Goal: Navigation & Orientation: Find specific page/section

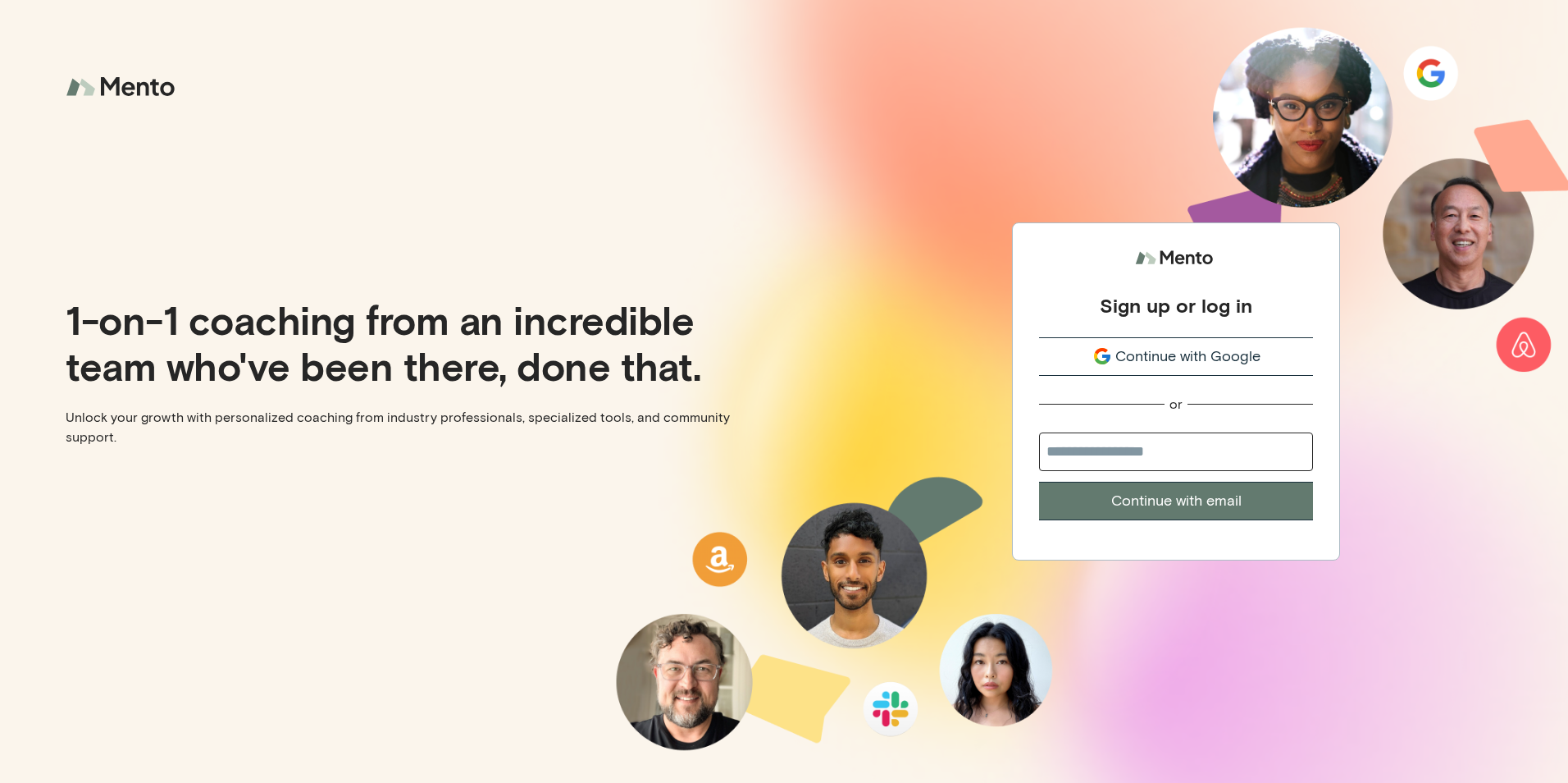
click at [1189, 447] on input "email" at bounding box center [1176, 451] width 274 height 38
type input "**********"
click at [1178, 508] on button "Continue with email" at bounding box center [1176, 500] width 274 height 38
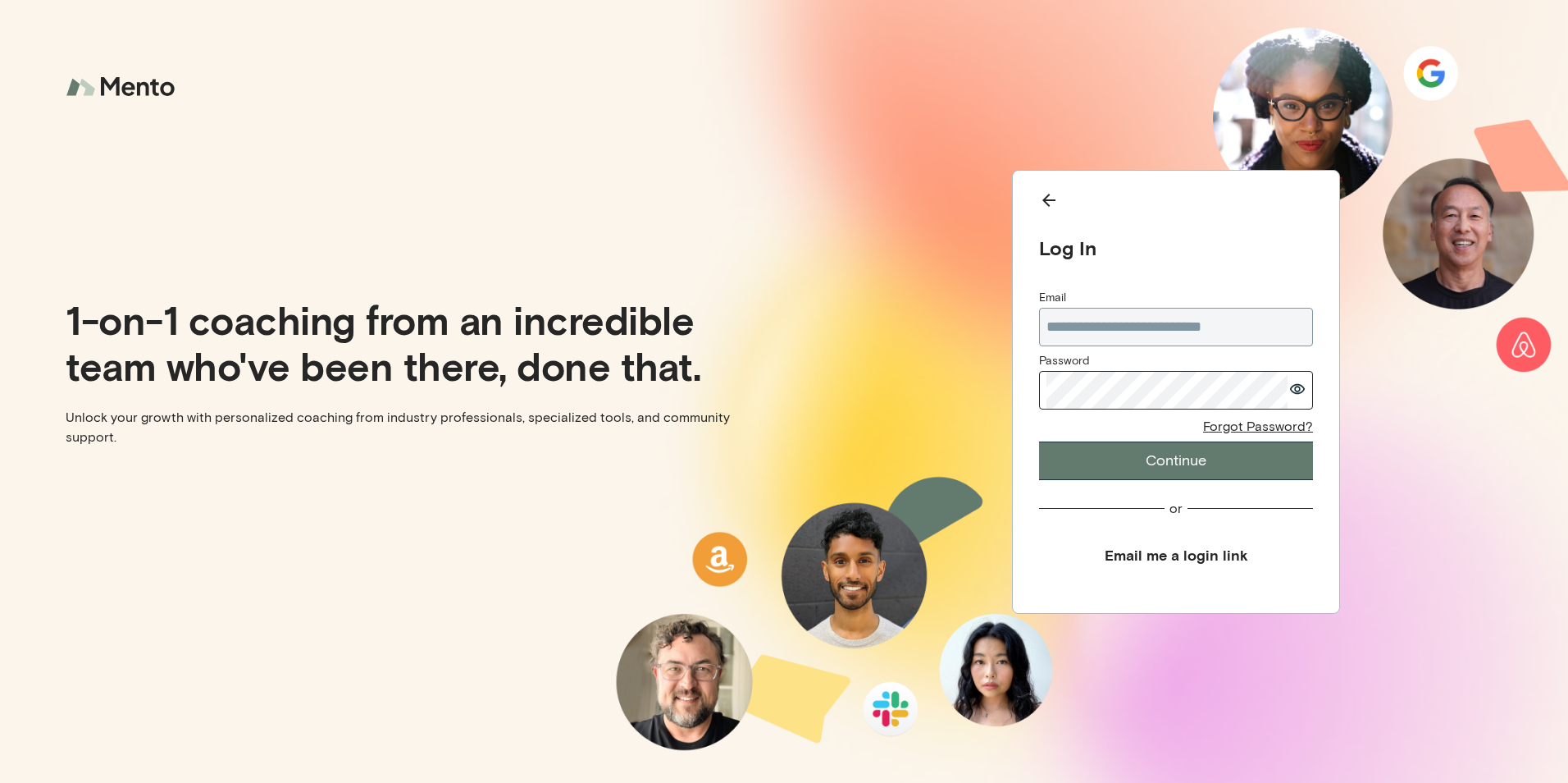
click at [1153, 475] on button "Continue" at bounding box center [1176, 460] width 274 height 38
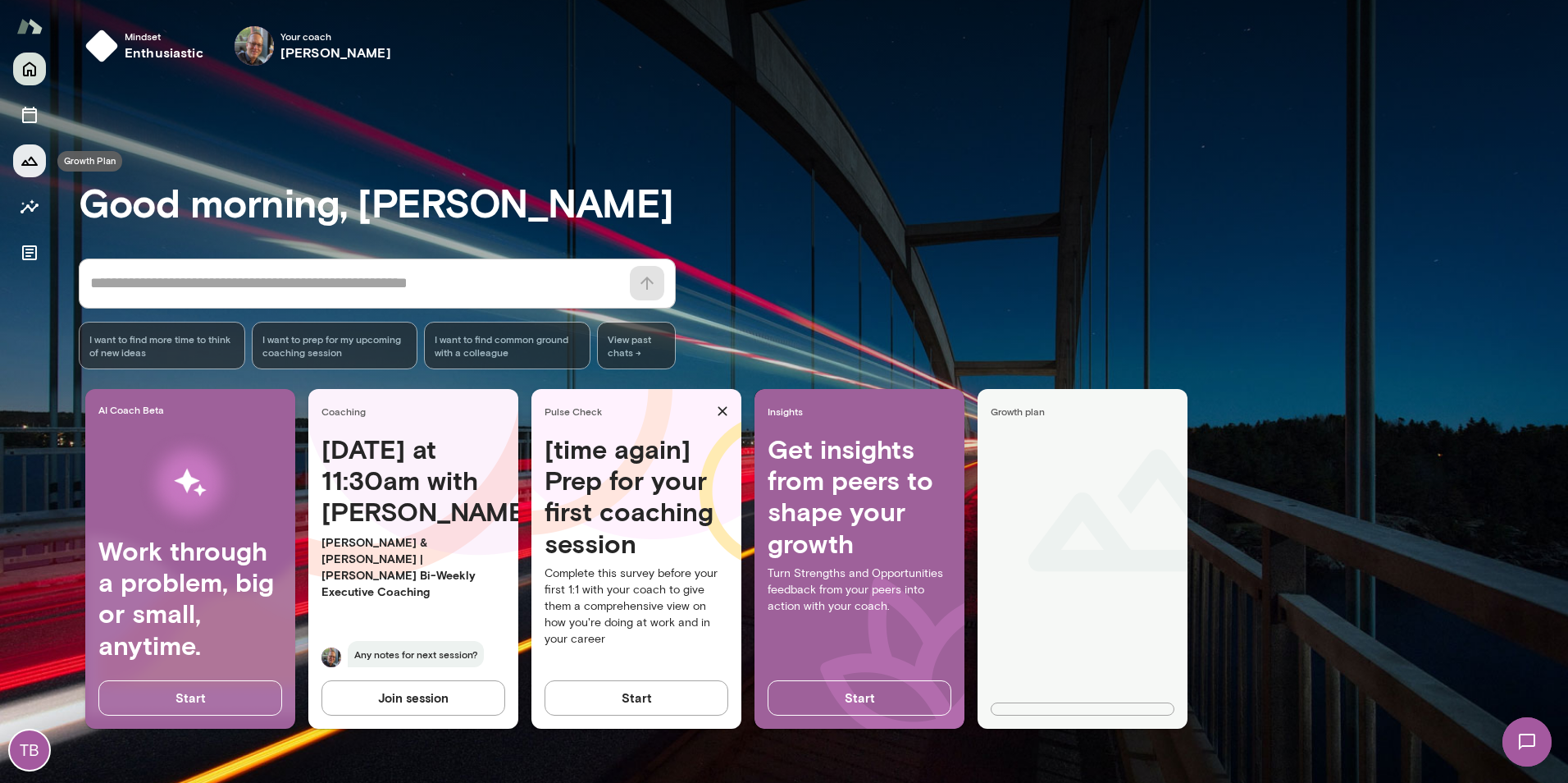
click at [32, 153] on icon "Growth Plan" at bounding box center [29, 161] width 20 height 20
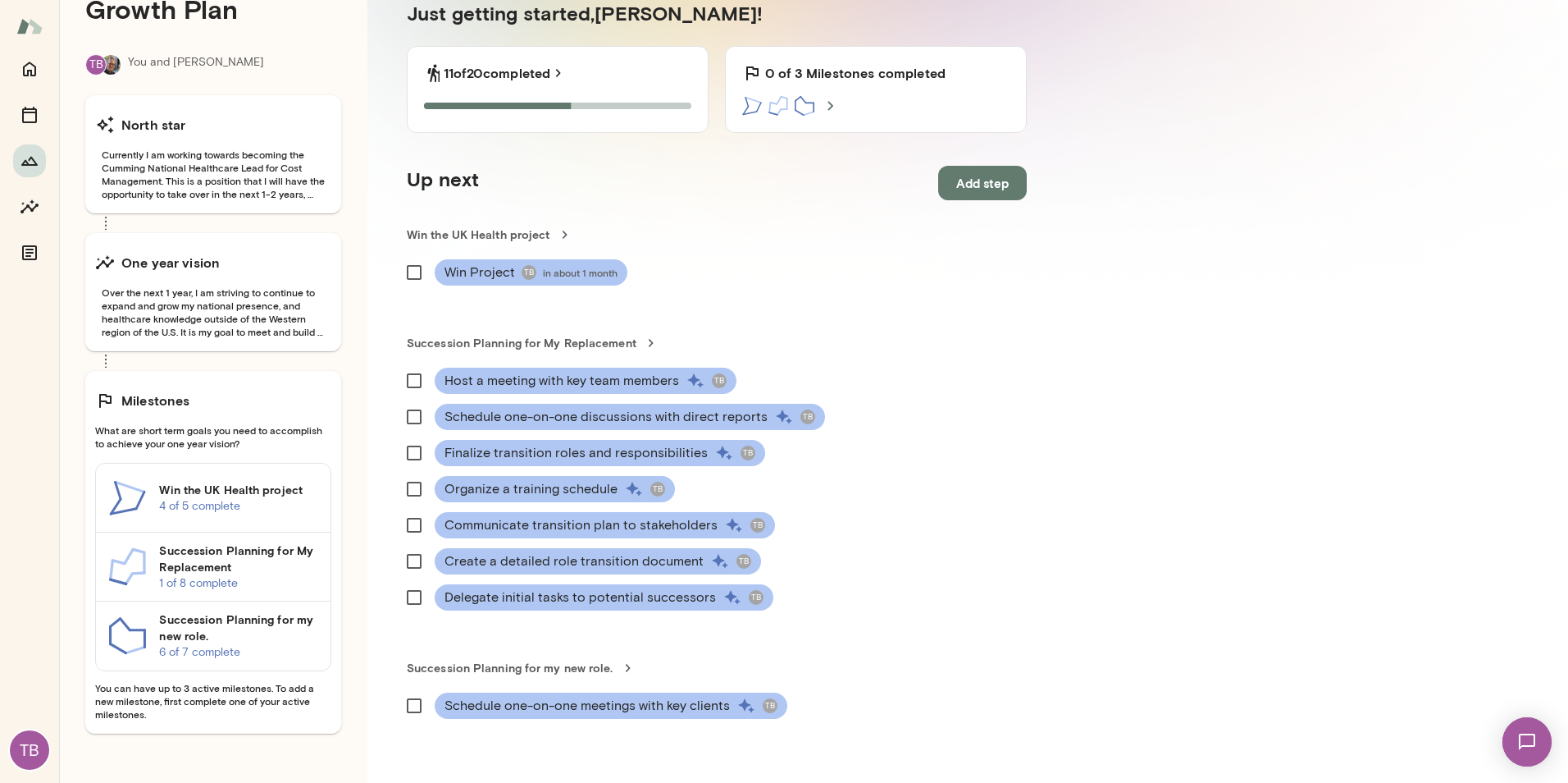
scroll to position [71, 0]
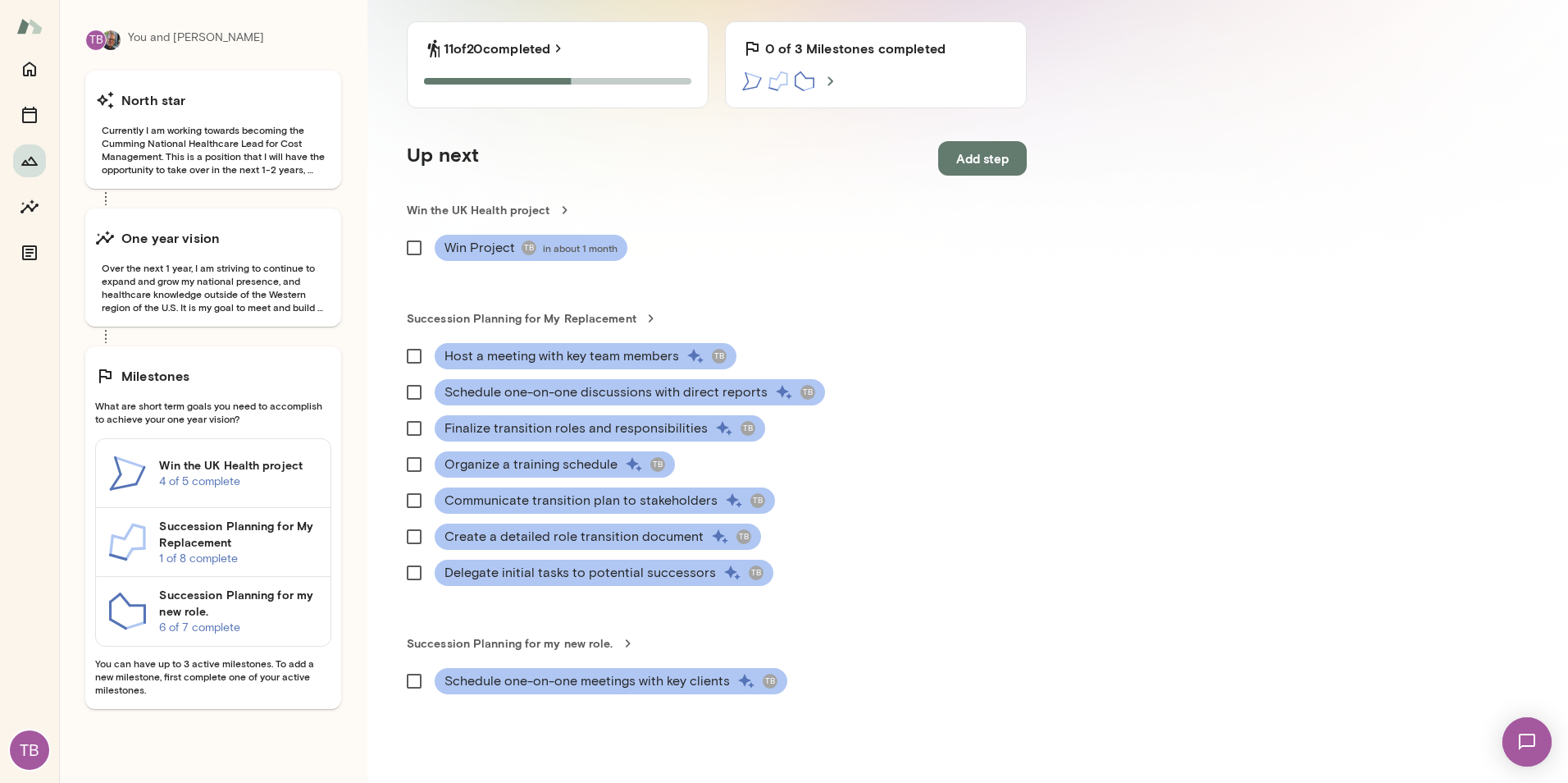
click at [262, 543] on h6 "Succession Planning for My Replacement" at bounding box center [237, 534] width 158 height 32
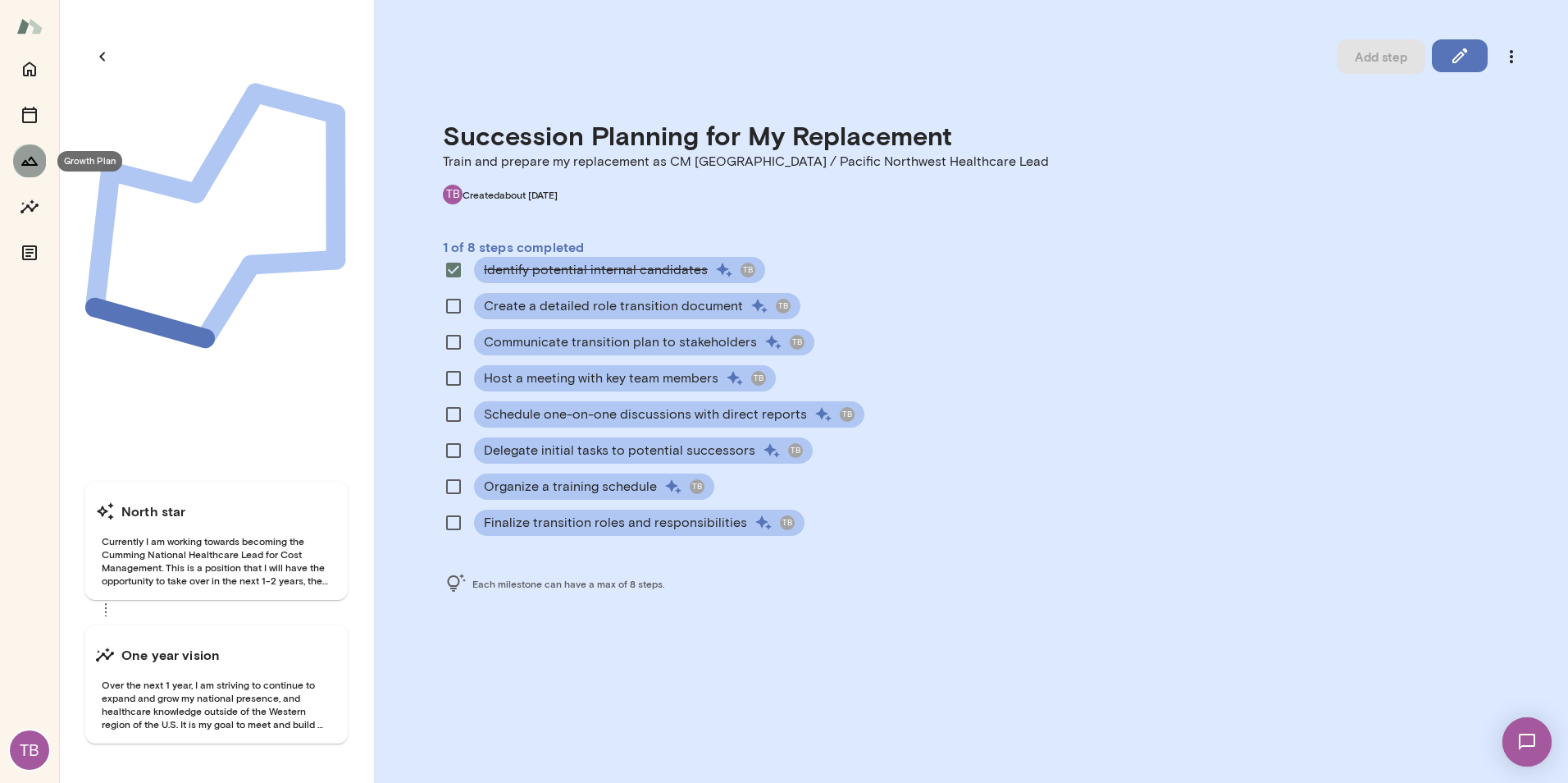
click at [32, 156] on icon "Growth Plan" at bounding box center [29, 161] width 20 height 20
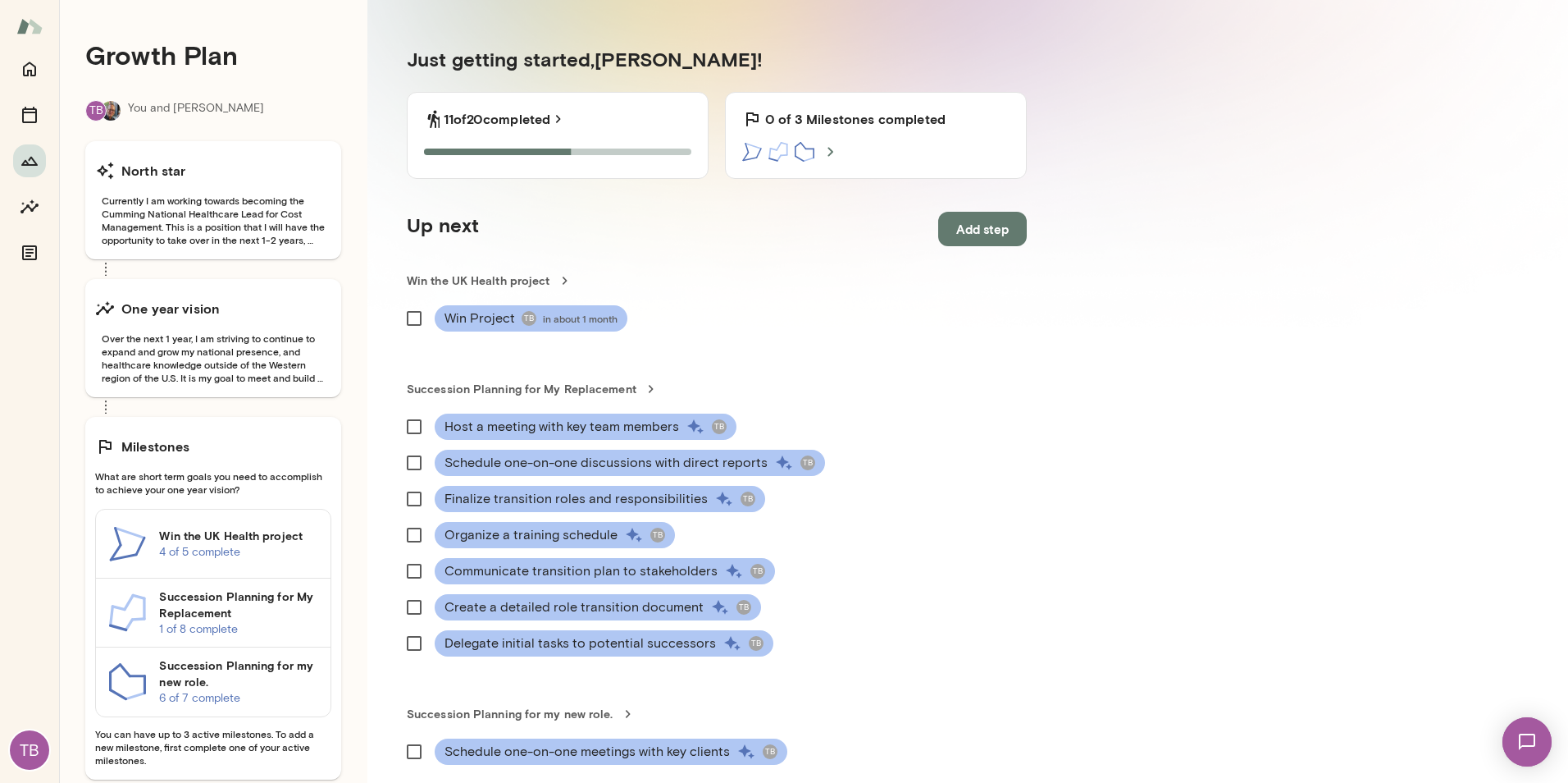
click at [235, 680] on h6 "Succession Planning for my new role." at bounding box center [237, 673] width 158 height 32
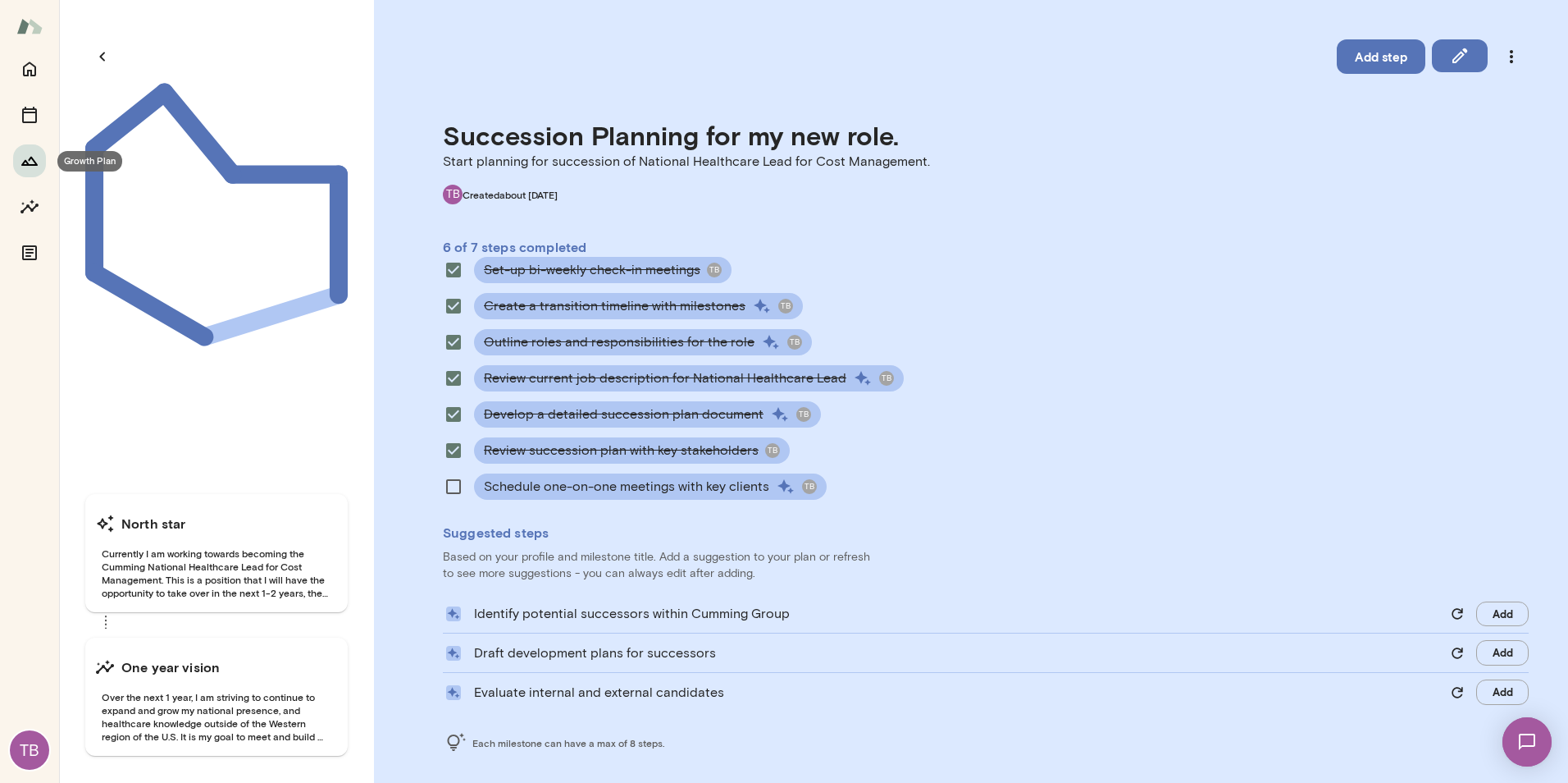
click at [38, 161] on icon "Growth Plan" at bounding box center [29, 161] width 20 height 20
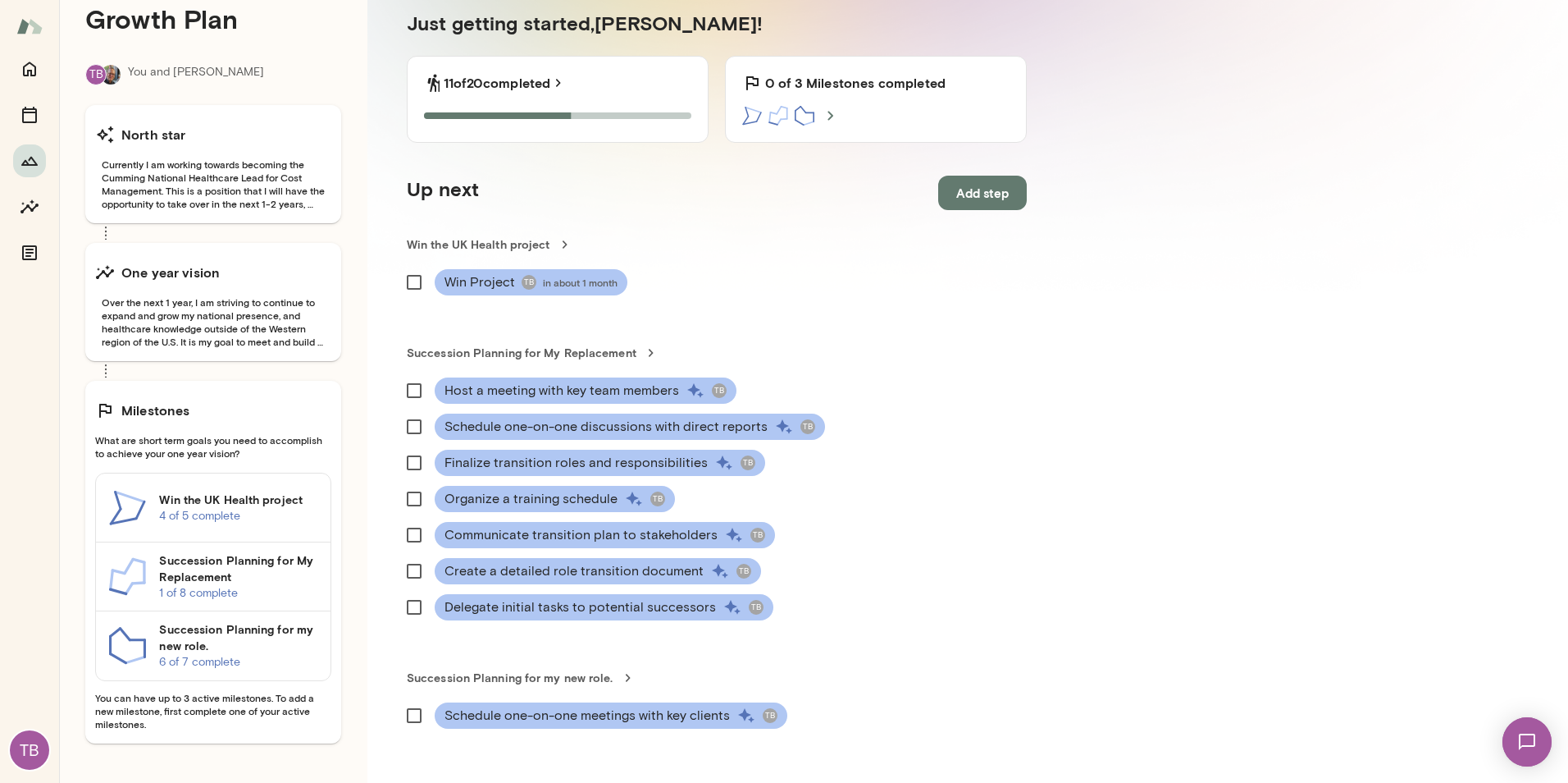
scroll to position [71, 0]
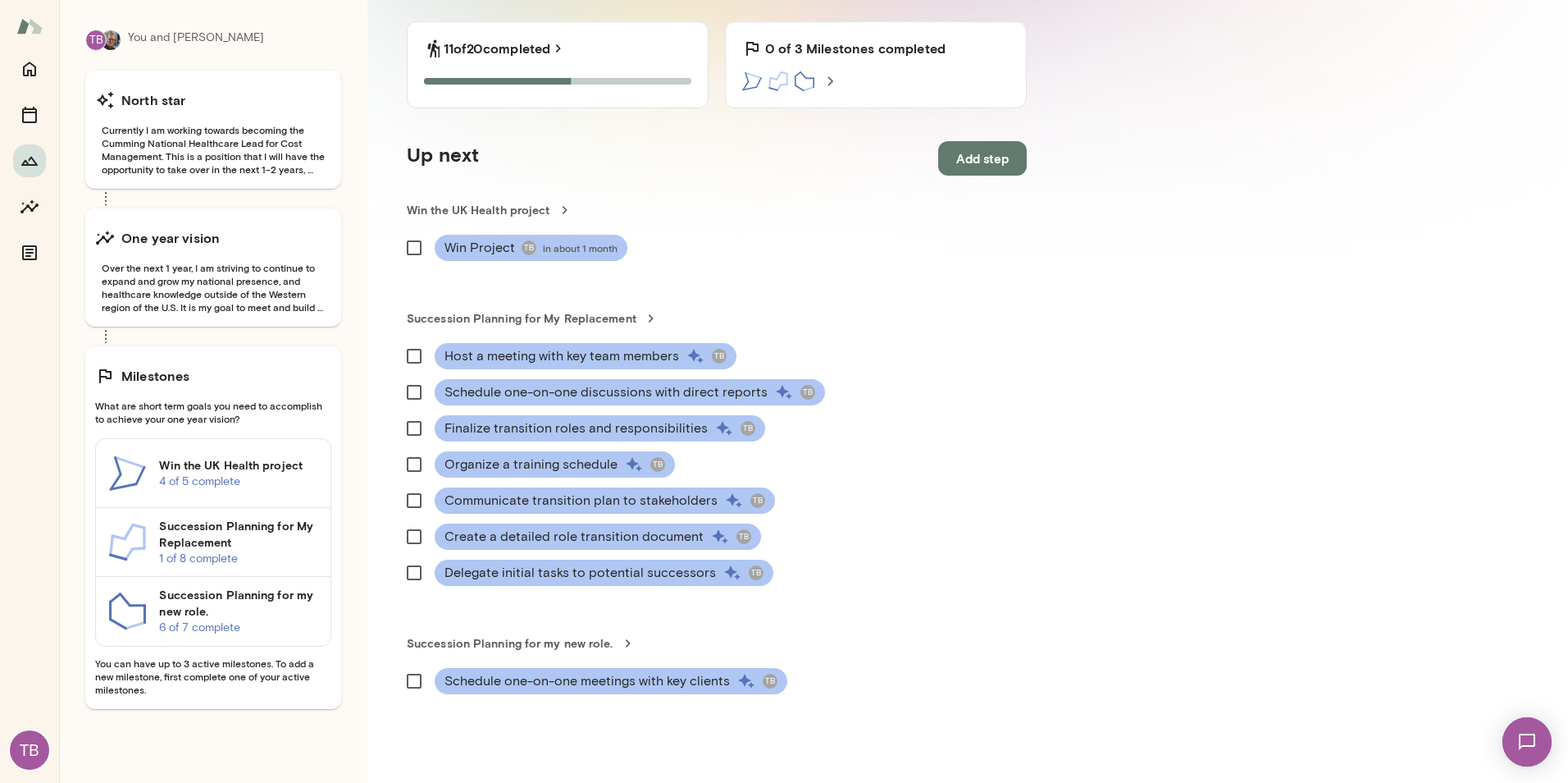
click at [261, 538] on h6 "Succession Planning for My Replacement" at bounding box center [237, 534] width 158 height 32
